Goal: Check status

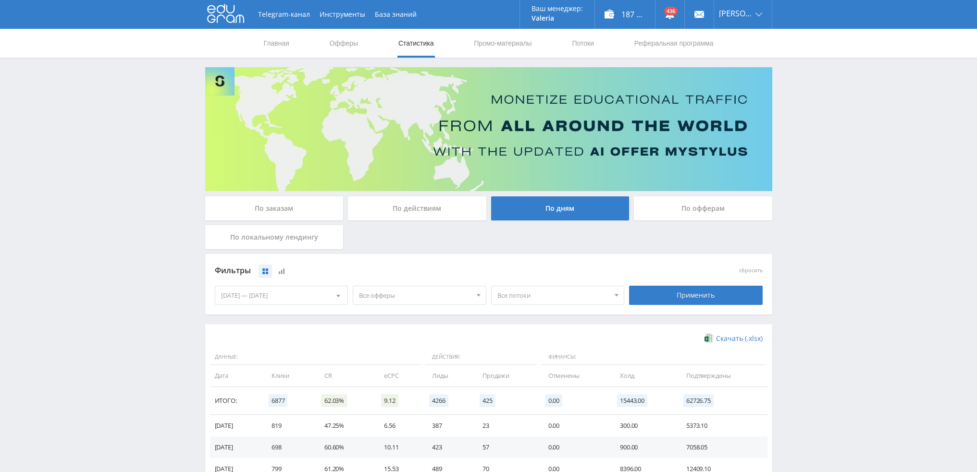
scroll to position [156, 0]
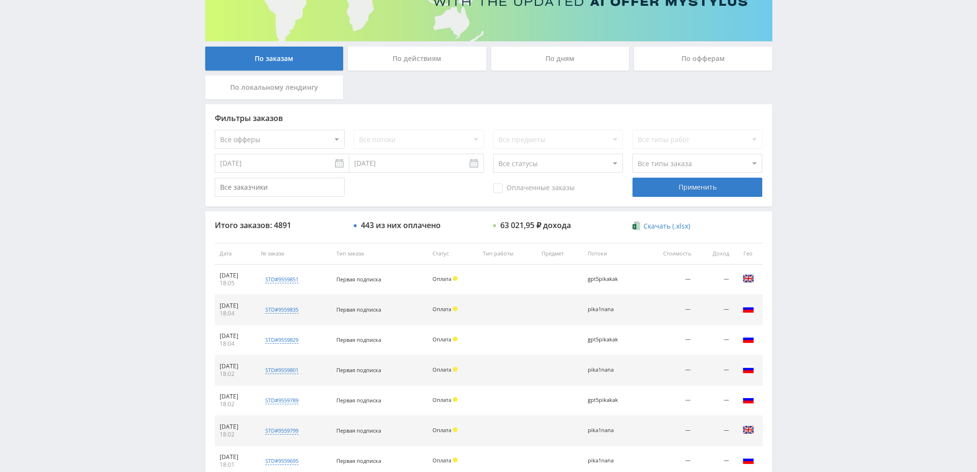
scroll to position [333, 0]
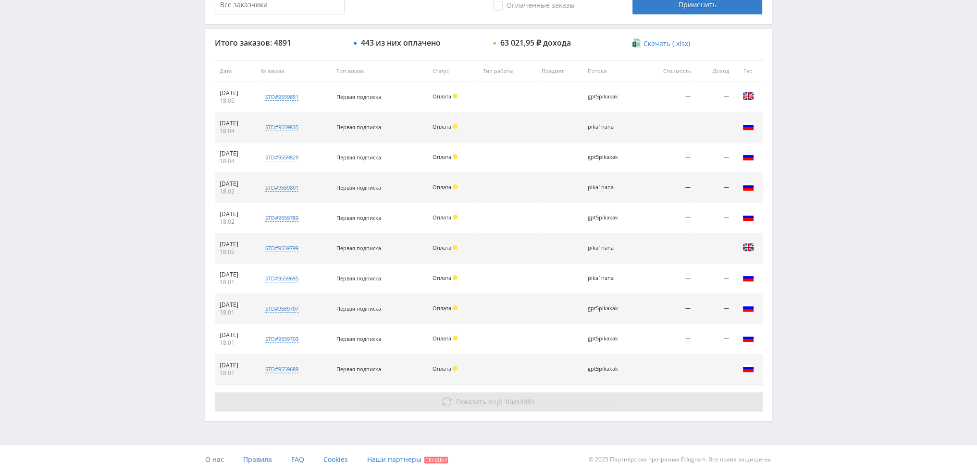
click at [461, 409] on button "Показать ещё 10 из 4881" at bounding box center [489, 402] width 548 height 19
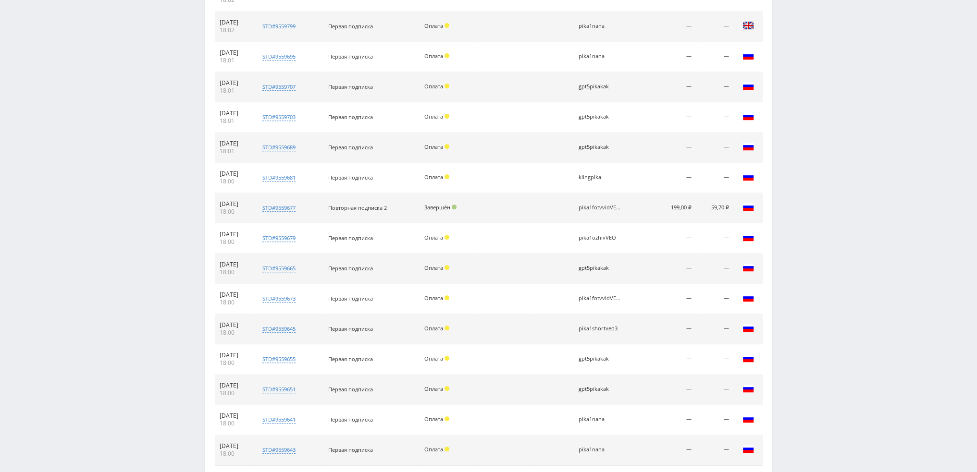
scroll to position [621, 0]
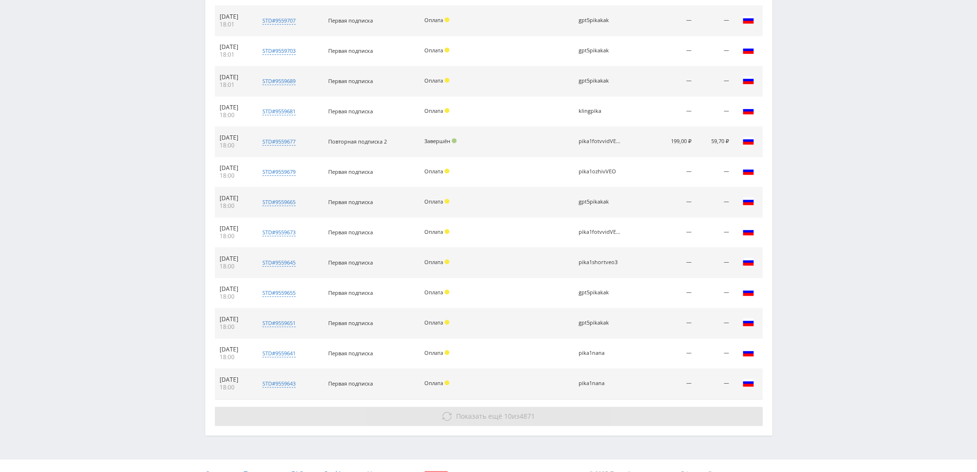
click at [507, 415] on span "10" at bounding box center [508, 416] width 8 height 9
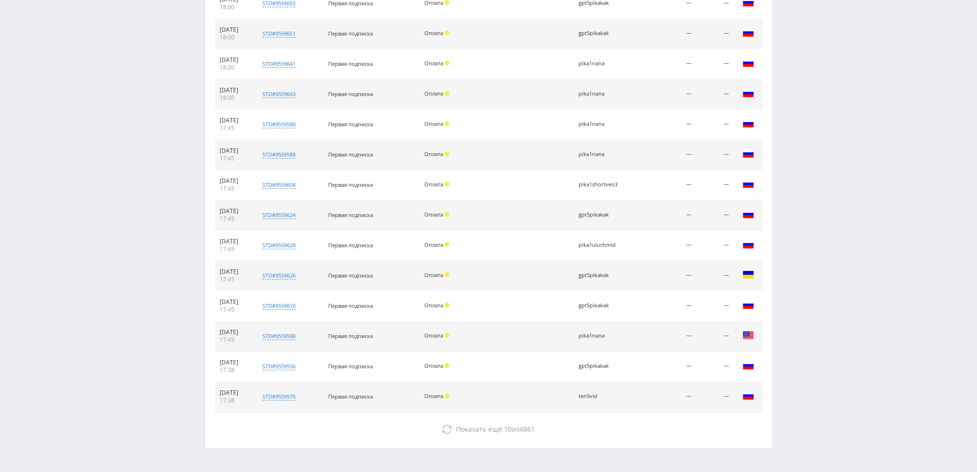
scroll to position [936, 0]
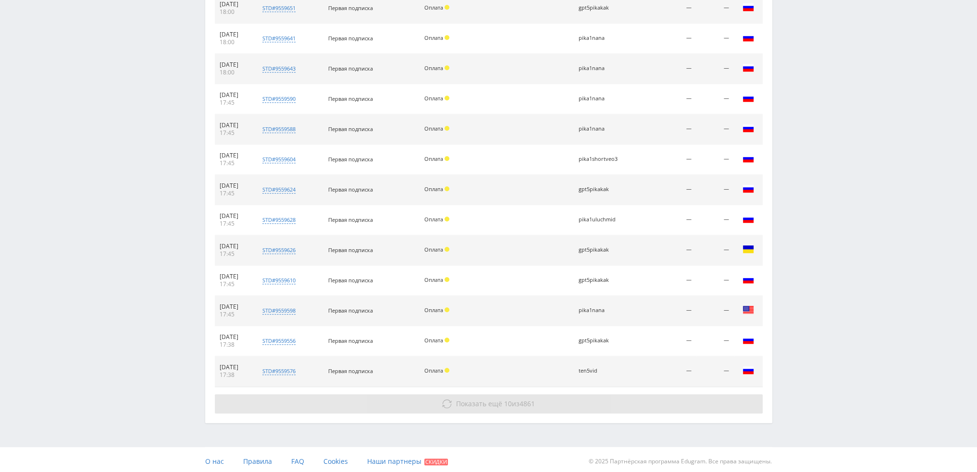
click at [484, 399] on span "Показать ещё" at bounding box center [479, 403] width 46 height 9
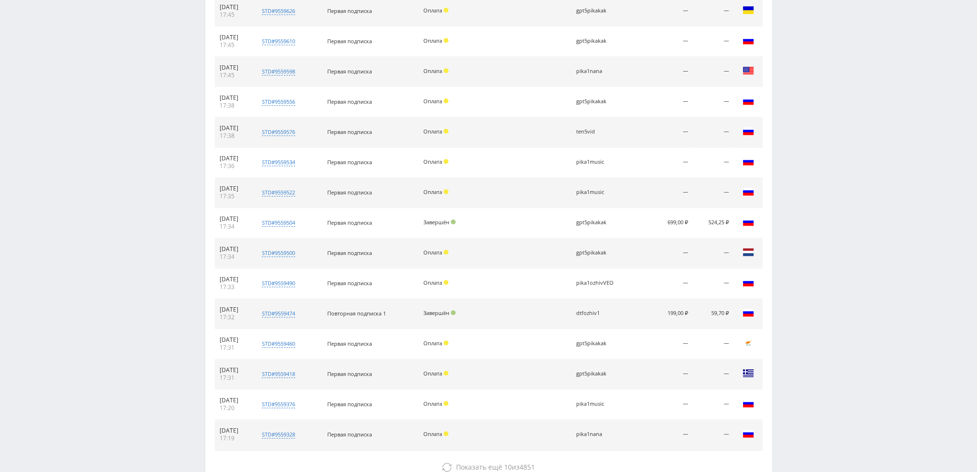
scroll to position [1177, 0]
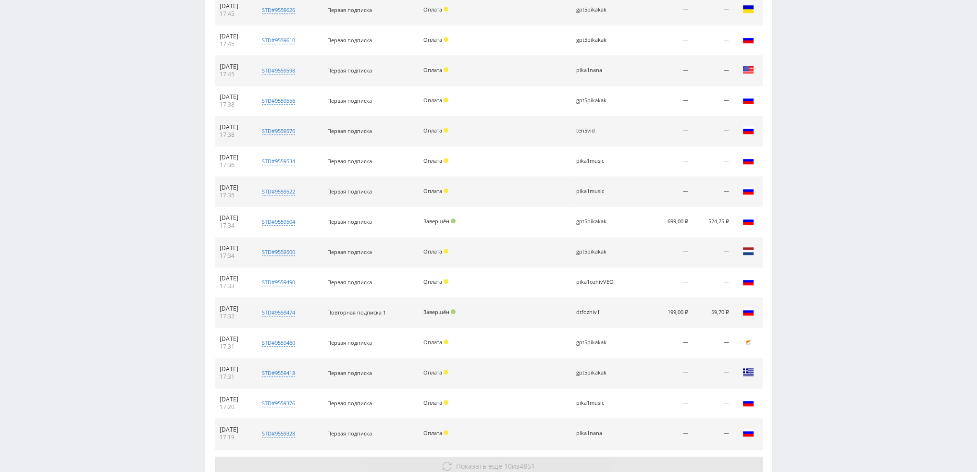
click at [532, 462] on span "4851" at bounding box center [527, 466] width 15 height 9
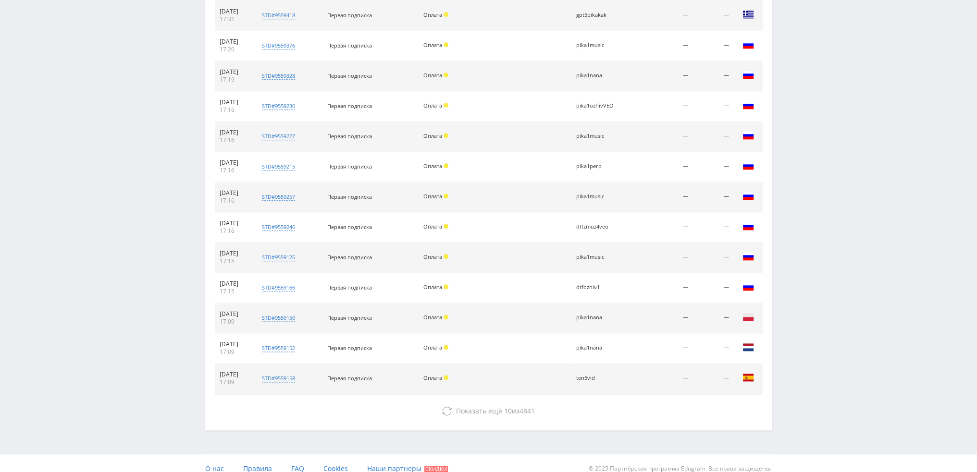
scroll to position [1540, 0]
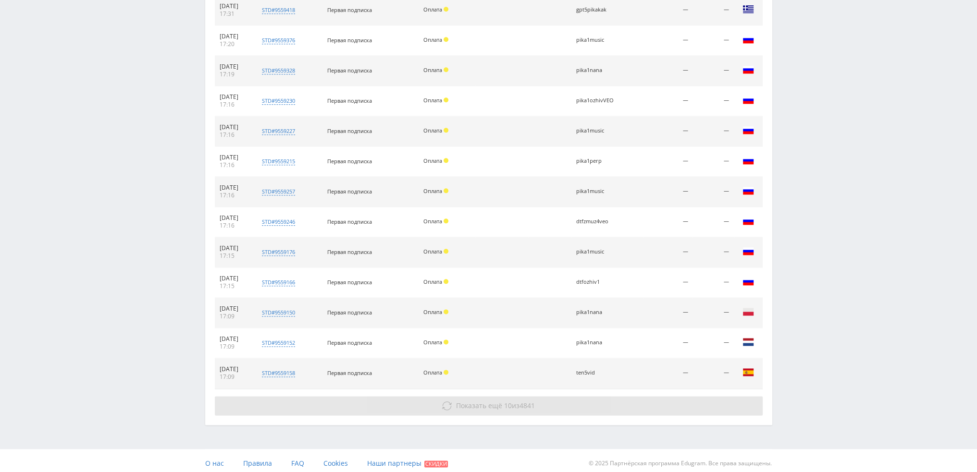
click at [523, 402] on span "4841" at bounding box center [527, 405] width 15 height 9
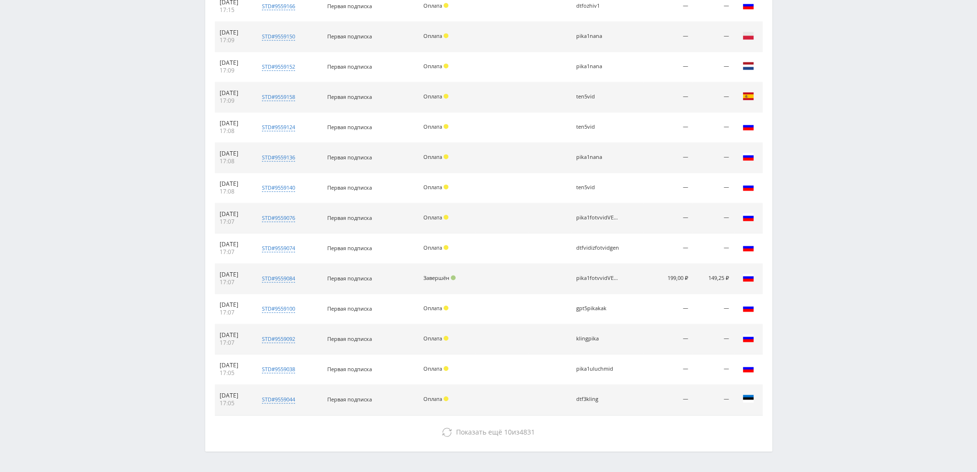
scroll to position [1842, 0]
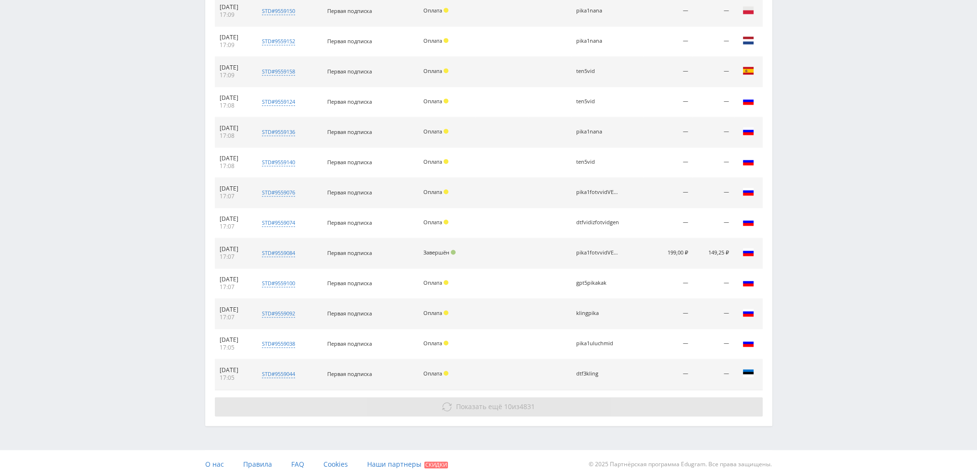
click at [489, 402] on span "Показать ещё" at bounding box center [479, 406] width 46 height 9
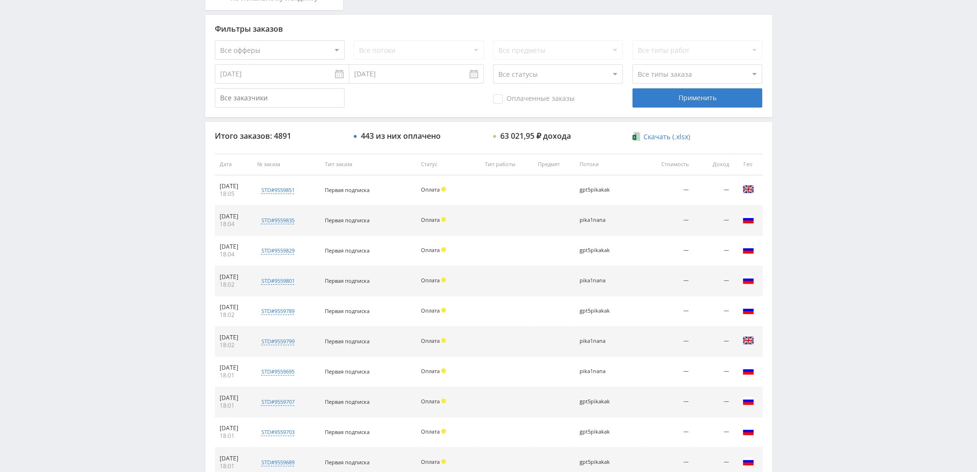
scroll to position [0, 0]
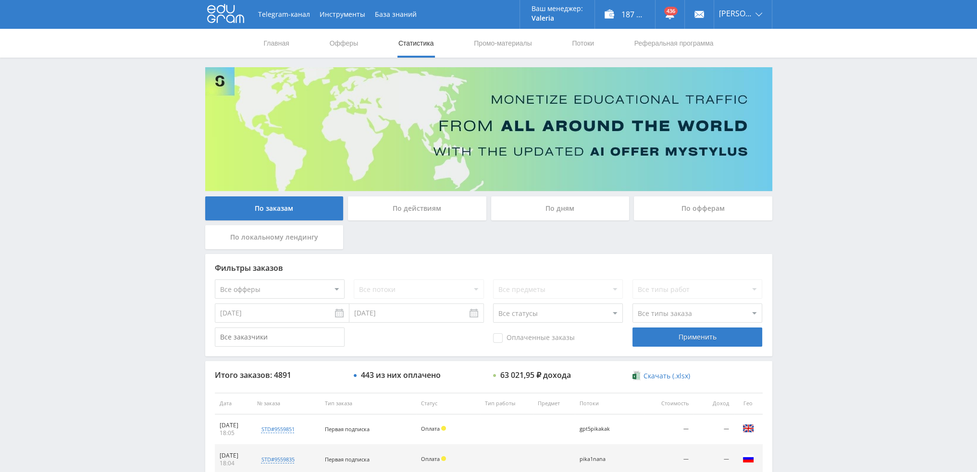
click at [551, 208] on div "По дням" at bounding box center [560, 209] width 138 height 24
click at [0, 0] on input "По дням" at bounding box center [0, 0] width 0 height 0
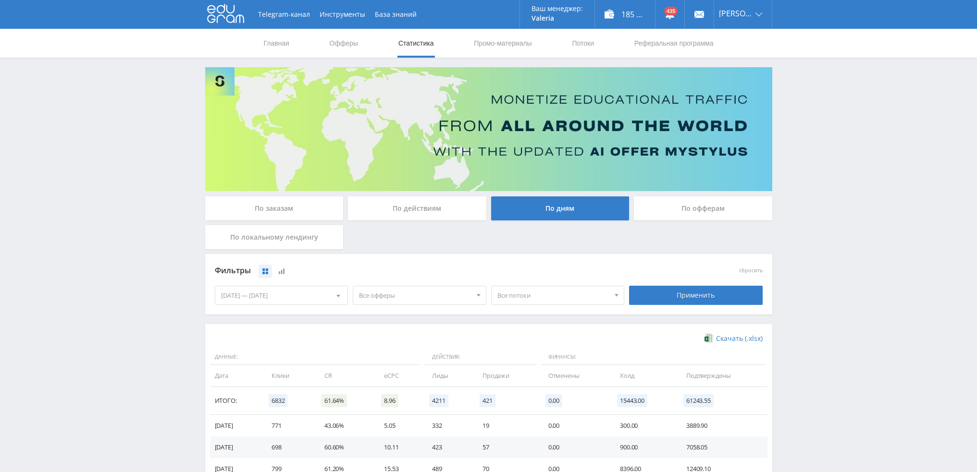
scroll to position [156, 0]
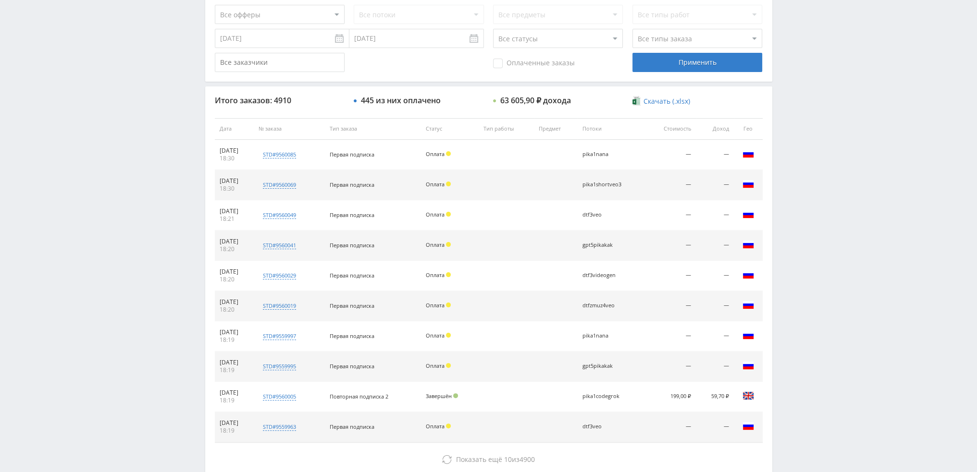
scroll to position [333, 0]
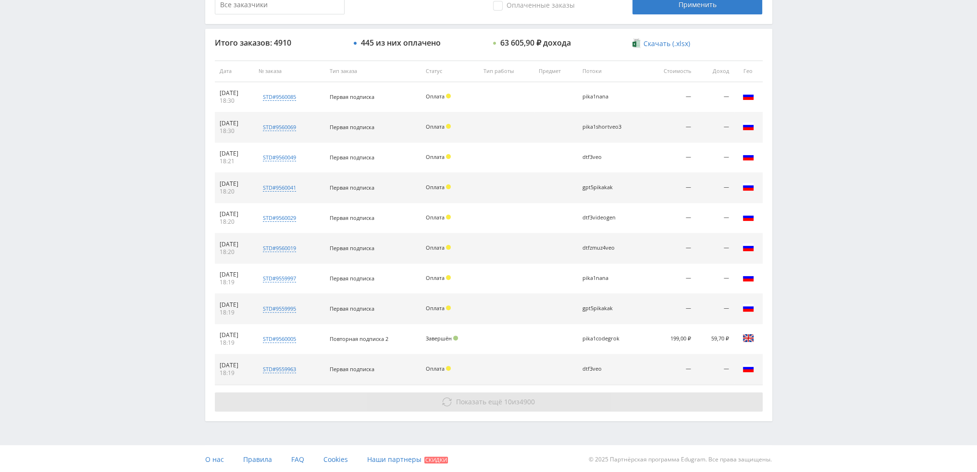
click at [534, 397] on span "4900" at bounding box center [527, 401] width 15 height 9
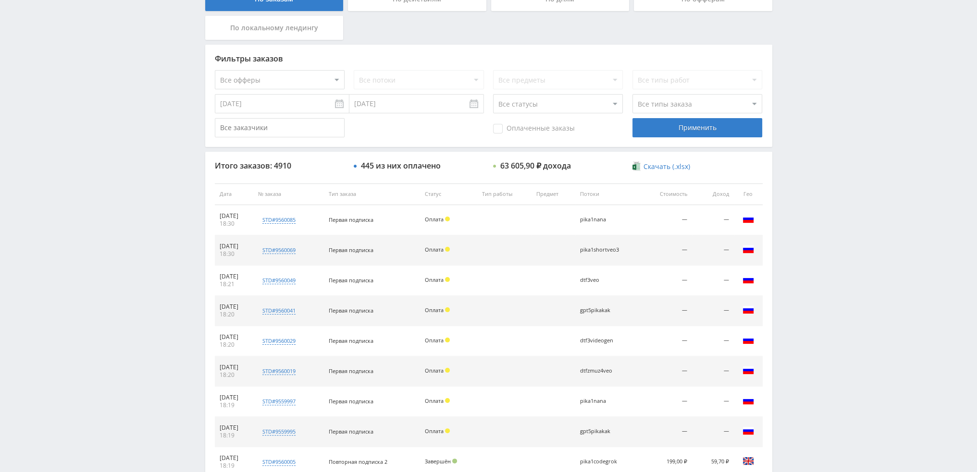
scroll to position [188, 0]
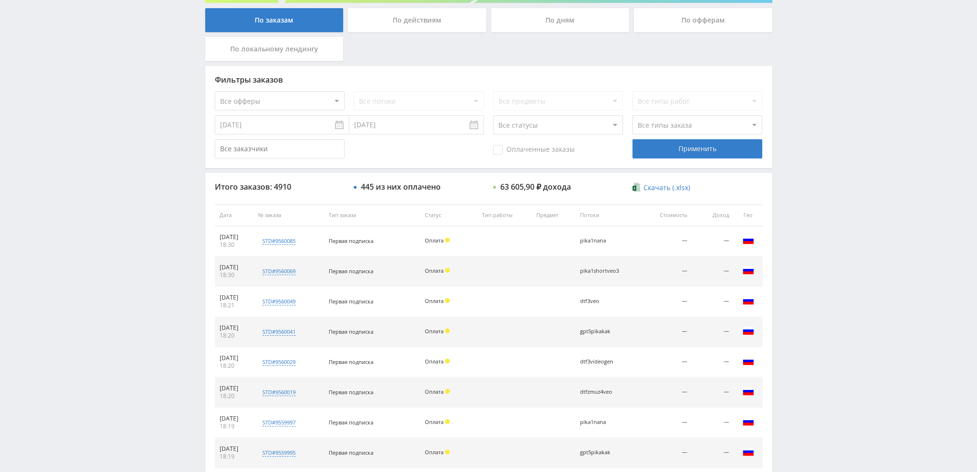
click at [546, 23] on div "По дням" at bounding box center [560, 20] width 138 height 24
click at [0, 0] on input "По дням" at bounding box center [0, 0] width 0 height 0
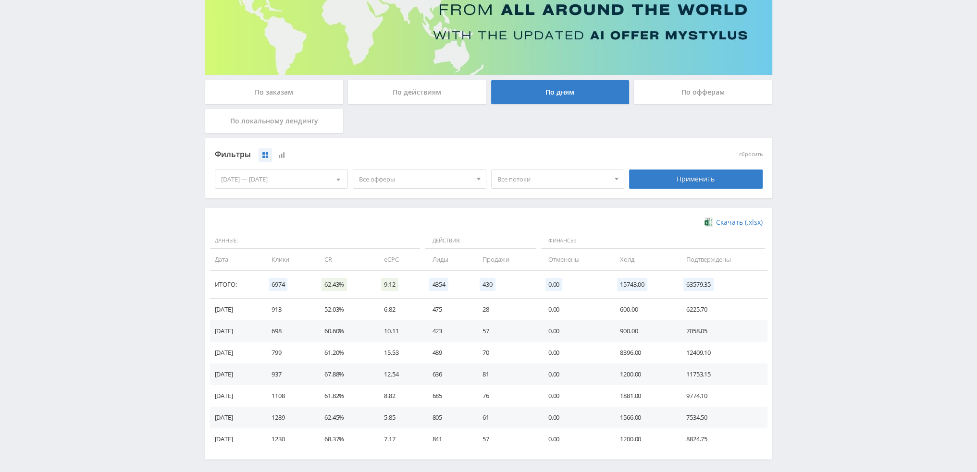
scroll to position [156, 0]
